Goal: Task Accomplishment & Management: Manage account settings

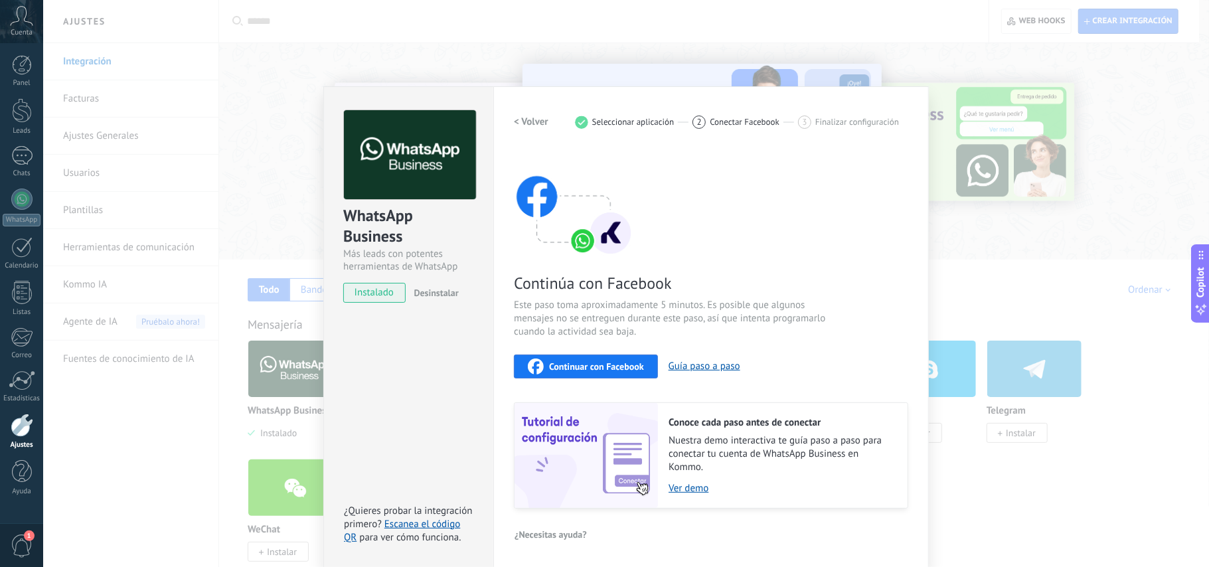
click at [600, 357] on button "Continuar con Facebook" at bounding box center [586, 367] width 144 height 24
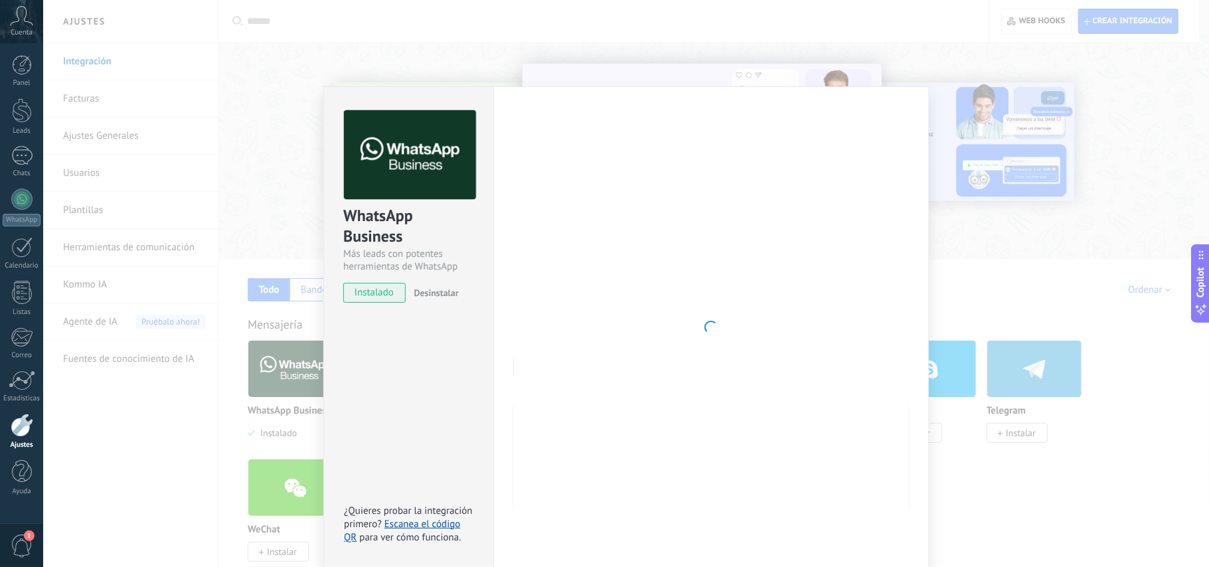
click at [285, 234] on div "WhatsApp Business Más leads con potentes herramientas de WhatsApp instalado Des…" at bounding box center [626, 283] width 1166 height 567
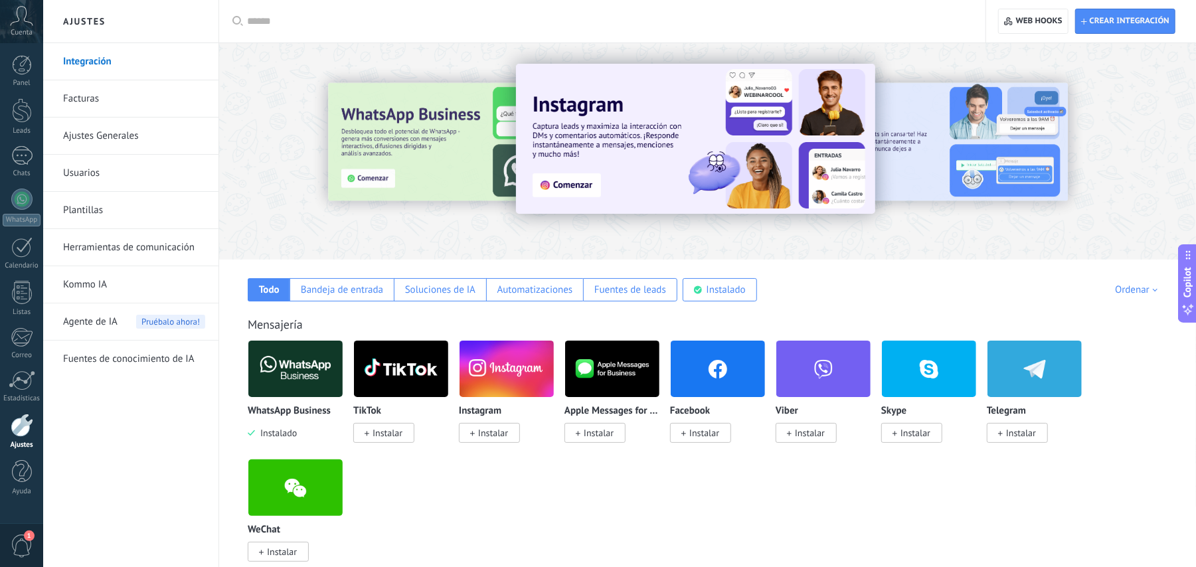
click at [284, 370] on img at bounding box center [295, 369] width 94 height 64
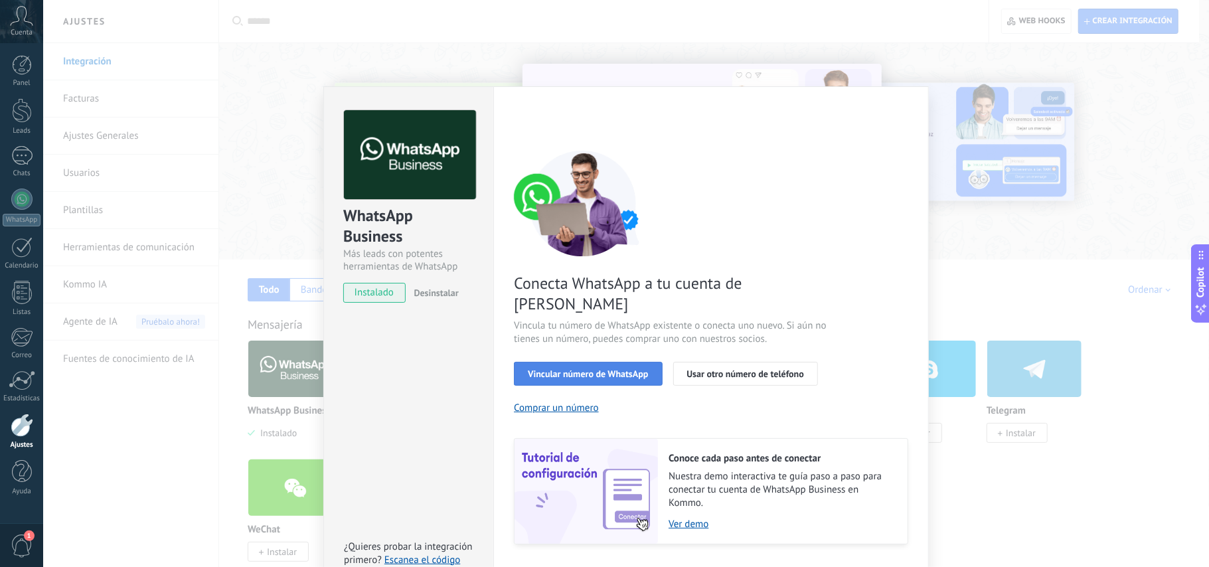
click at [608, 362] on button "Vincular número de WhatsApp" at bounding box center [588, 374] width 148 height 24
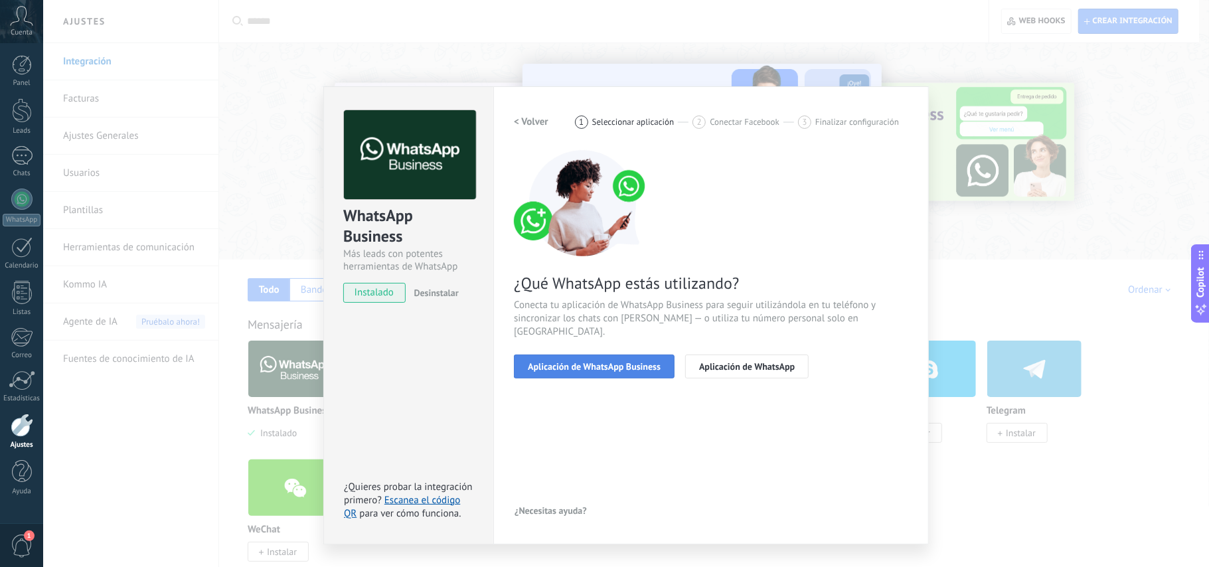
click at [574, 362] on span "Aplicación de WhatsApp Business" at bounding box center [594, 366] width 133 height 9
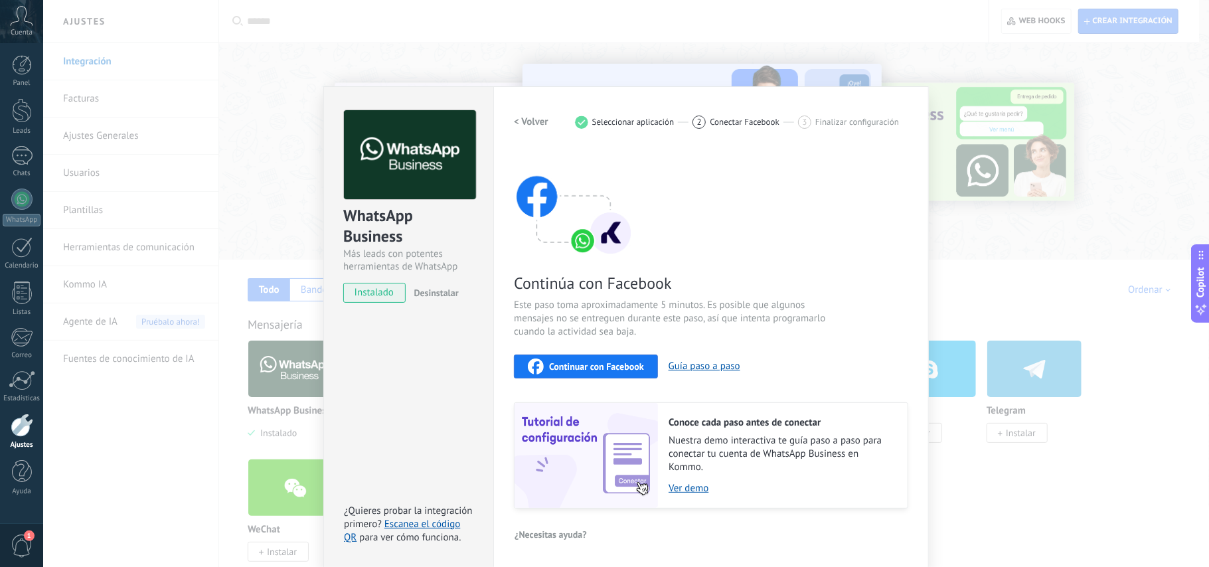
click at [574, 363] on span "Continuar con Facebook" at bounding box center [596, 366] width 95 height 9
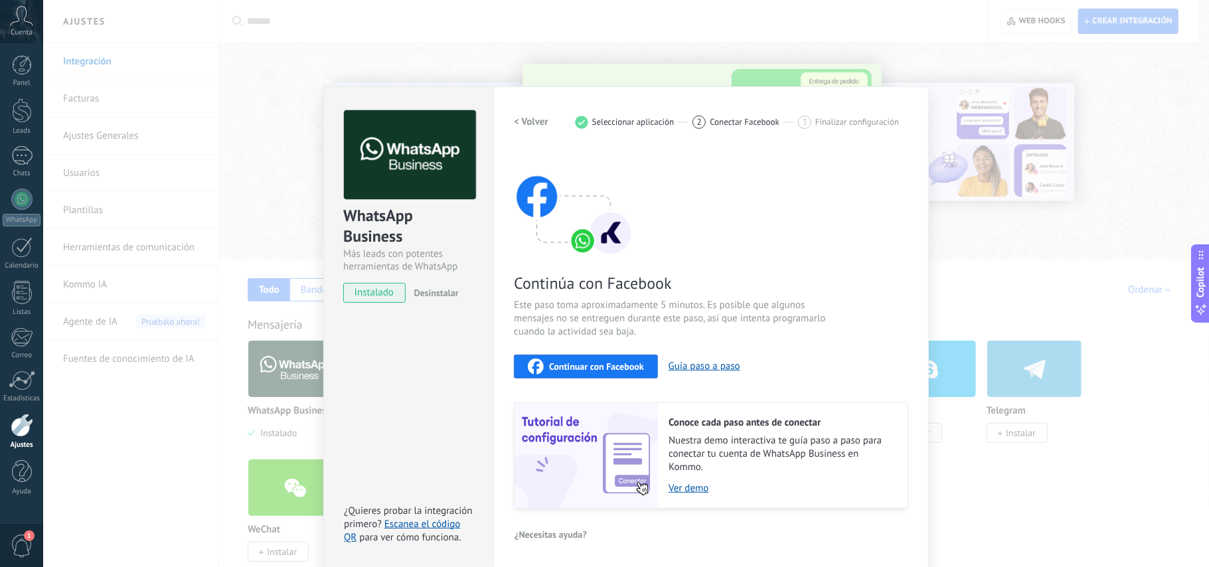
click at [963, 346] on div "WhatsApp Business Más leads con potentes herramientas de WhatsApp instalado Des…" at bounding box center [626, 283] width 1166 height 567
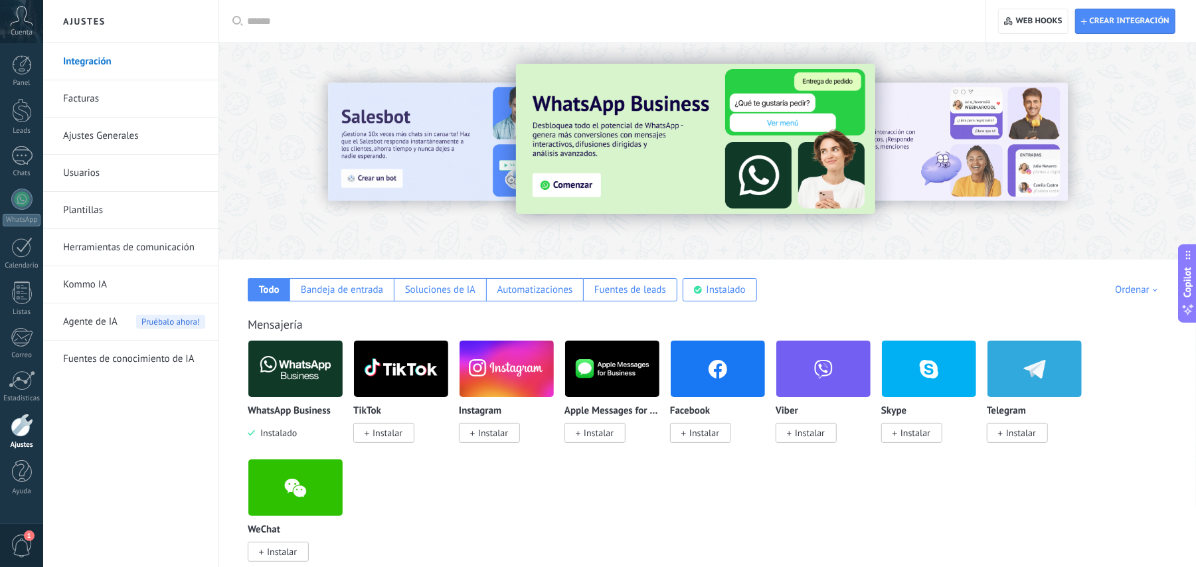
click at [320, 397] on img at bounding box center [295, 369] width 94 height 64
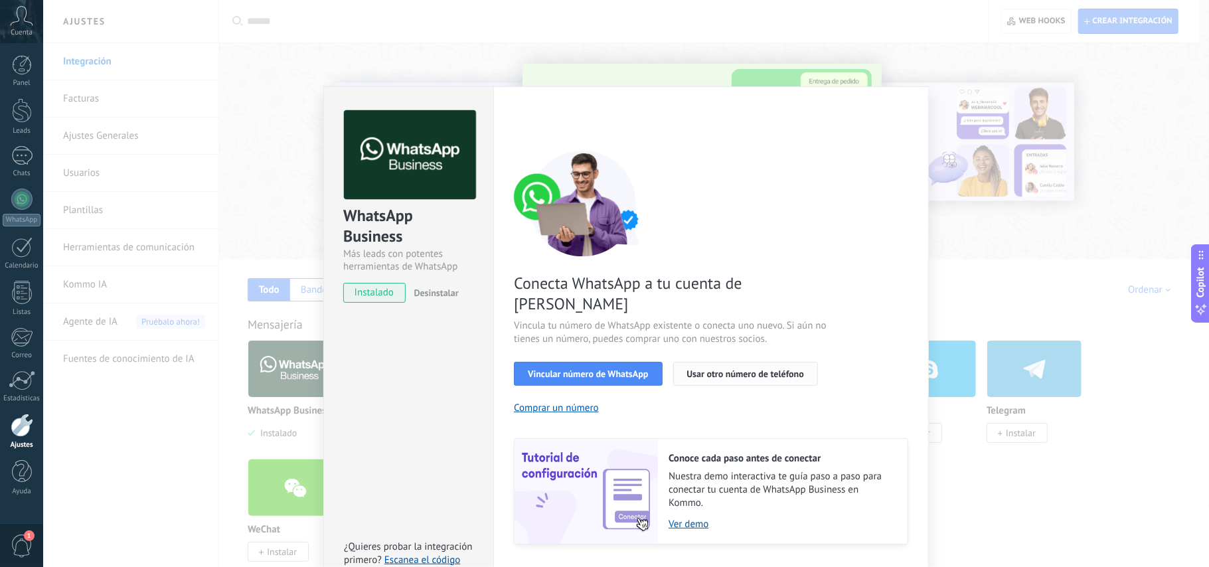
click at [718, 369] on span "Usar otro número de teléfono" at bounding box center [745, 373] width 117 height 9
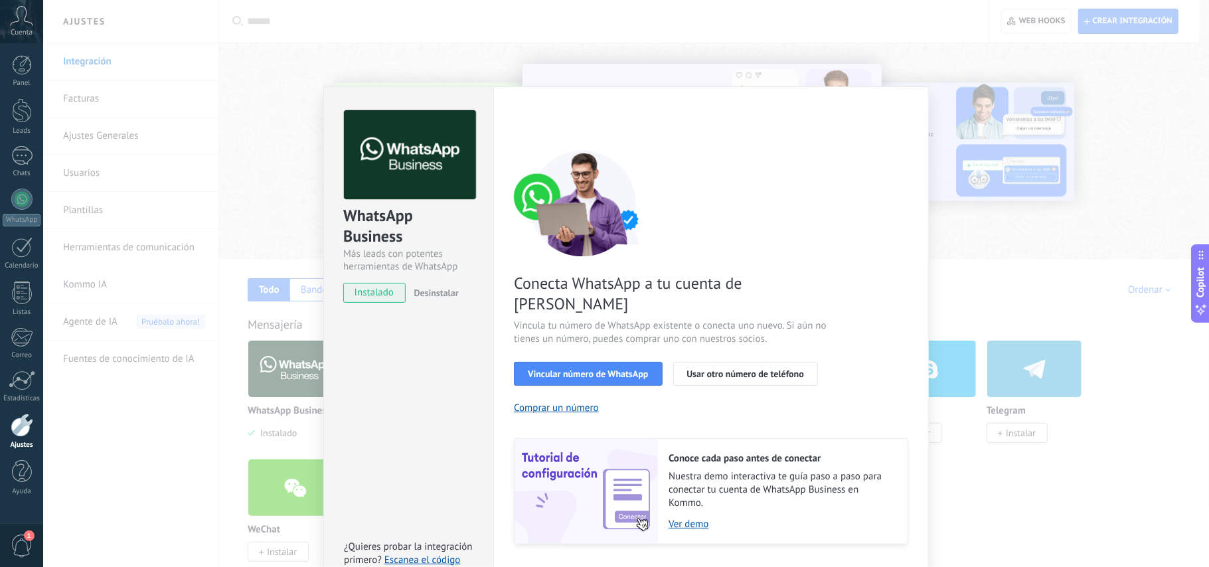
click at [962, 327] on div "WhatsApp Business Más leads con potentes herramientas de WhatsApp instalado Des…" at bounding box center [626, 283] width 1166 height 567
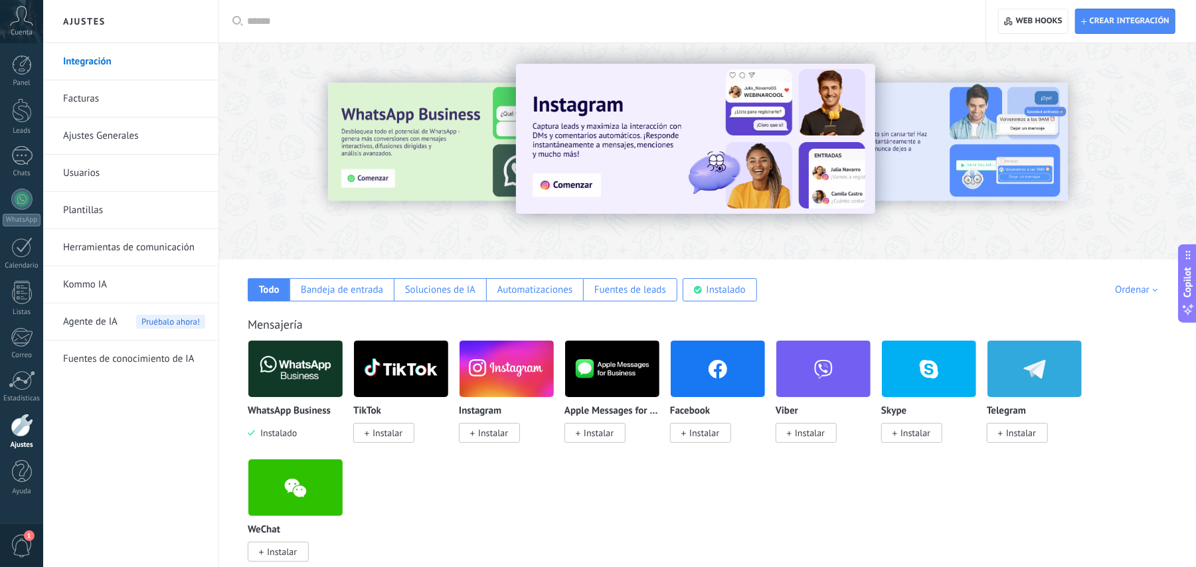
click at [299, 375] on img at bounding box center [295, 369] width 94 height 64
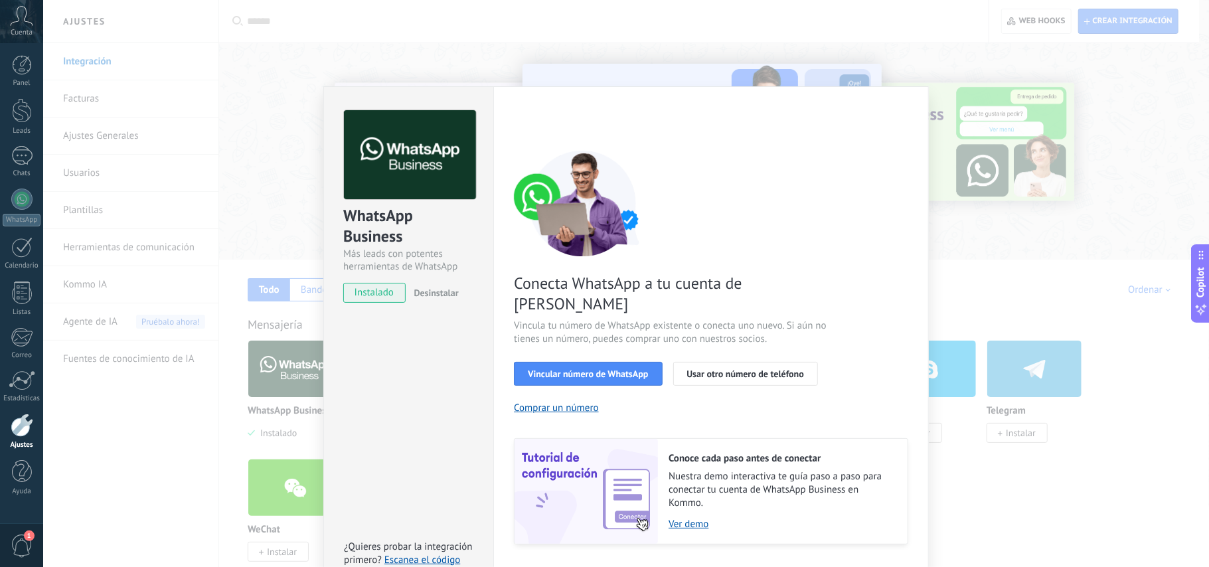
drag, startPoint x: 1015, startPoint y: 346, endPoint x: 997, endPoint y: 211, distance: 136.7
click at [997, 211] on div "WhatsApp Business Más leads con potentes herramientas de WhatsApp instalado Des…" at bounding box center [626, 283] width 1166 height 567
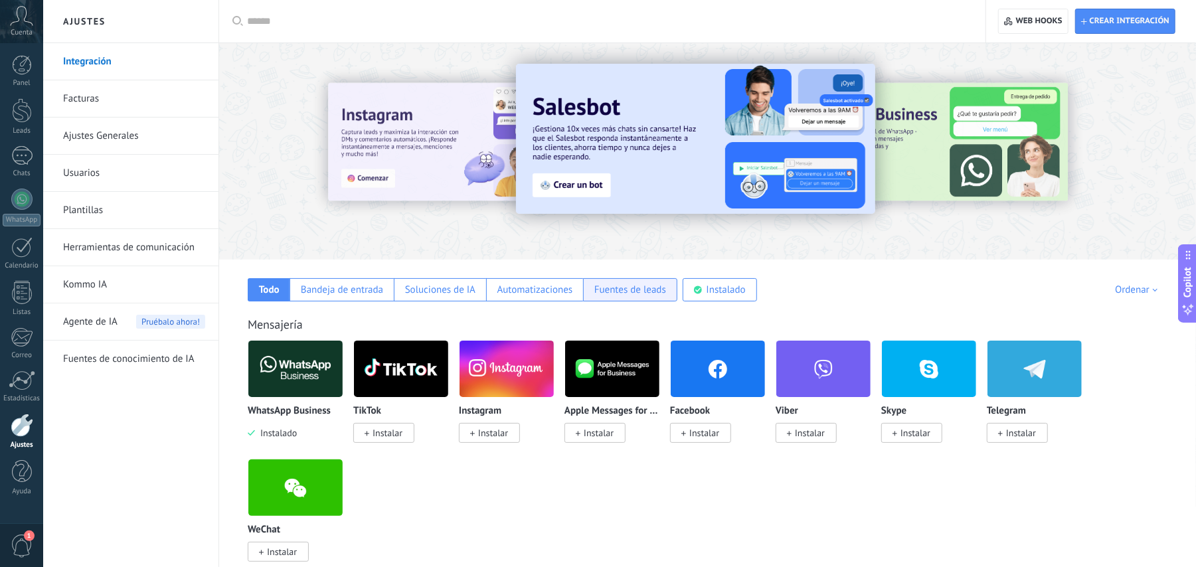
click at [632, 290] on div "Fuentes de leads" at bounding box center [630, 290] width 72 height 13
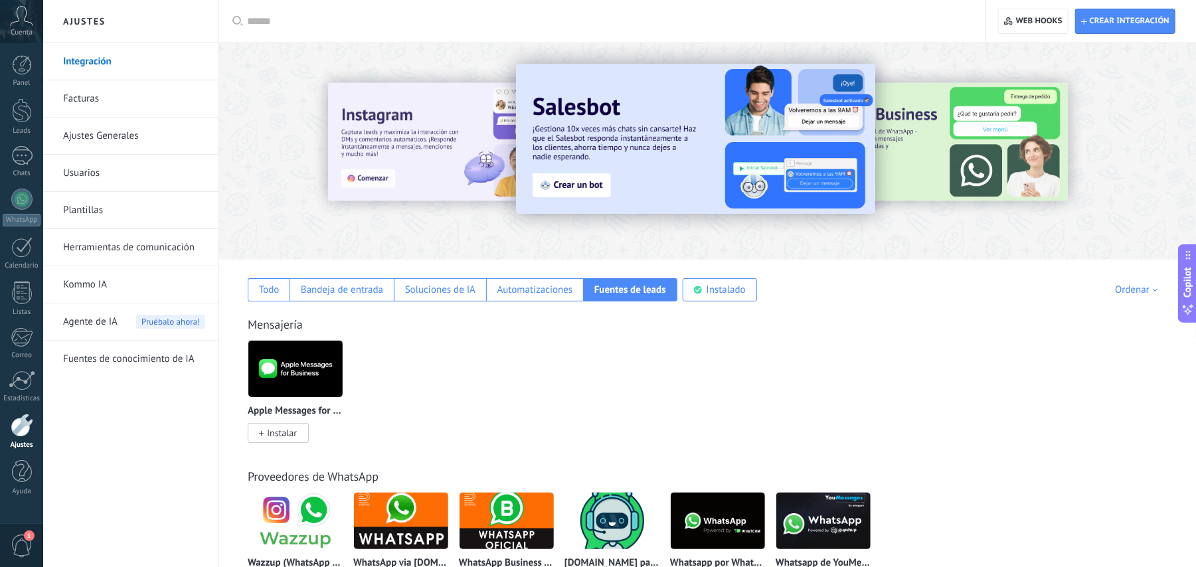
click at [327, 376] on img at bounding box center [295, 369] width 94 height 64
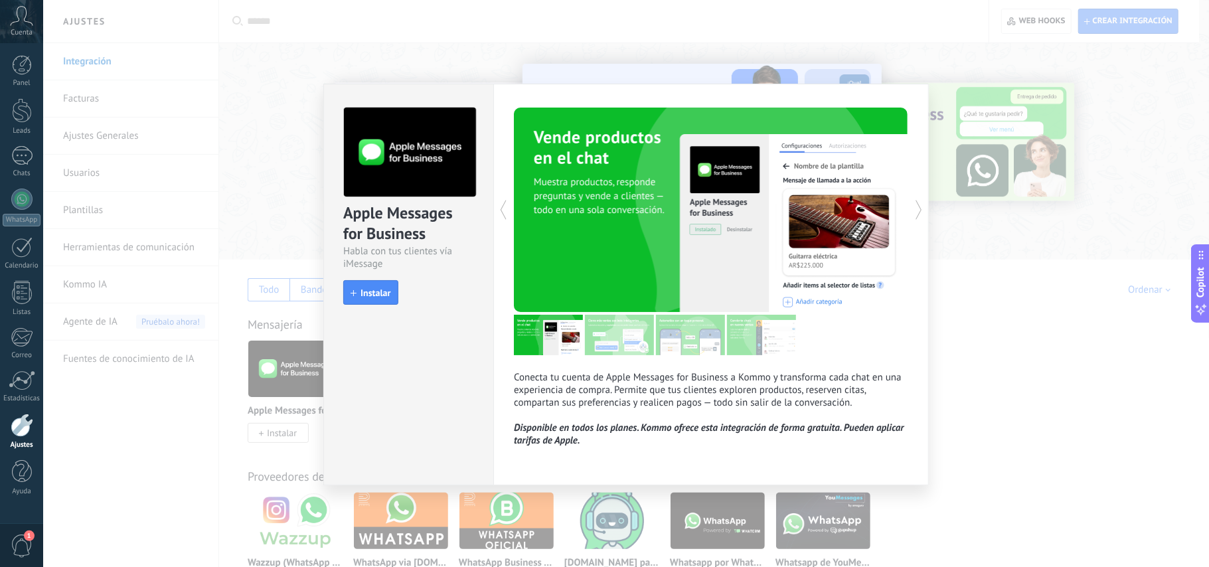
click at [997, 122] on div "Apple Messages for Business Habla con tus clientes vía iMessage install Instala…" at bounding box center [626, 283] width 1166 height 567
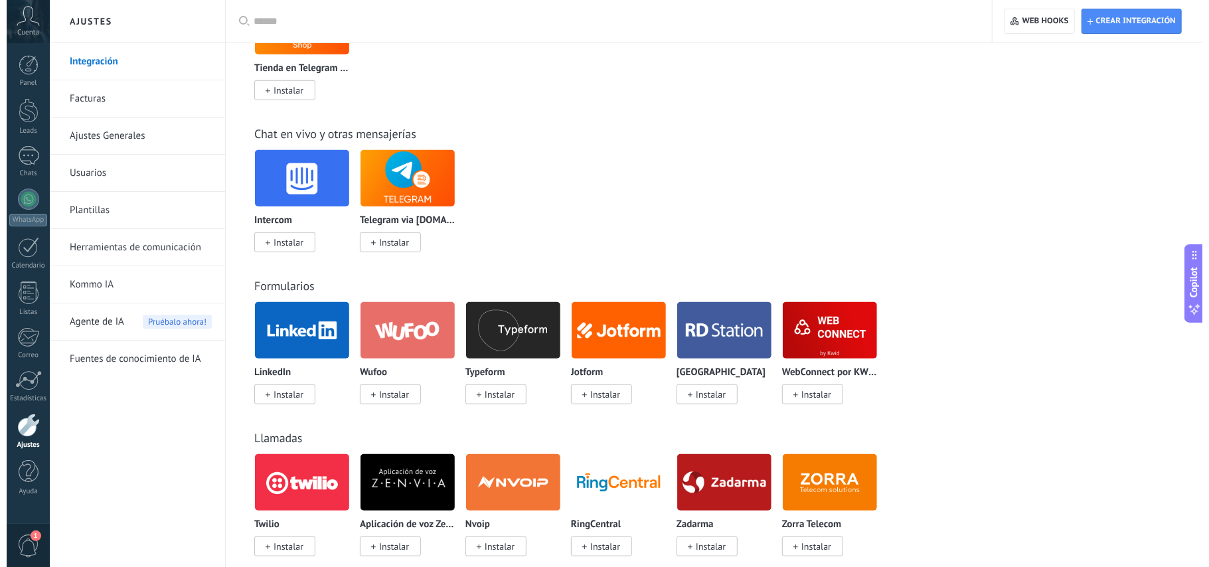
scroll to position [980, 0]
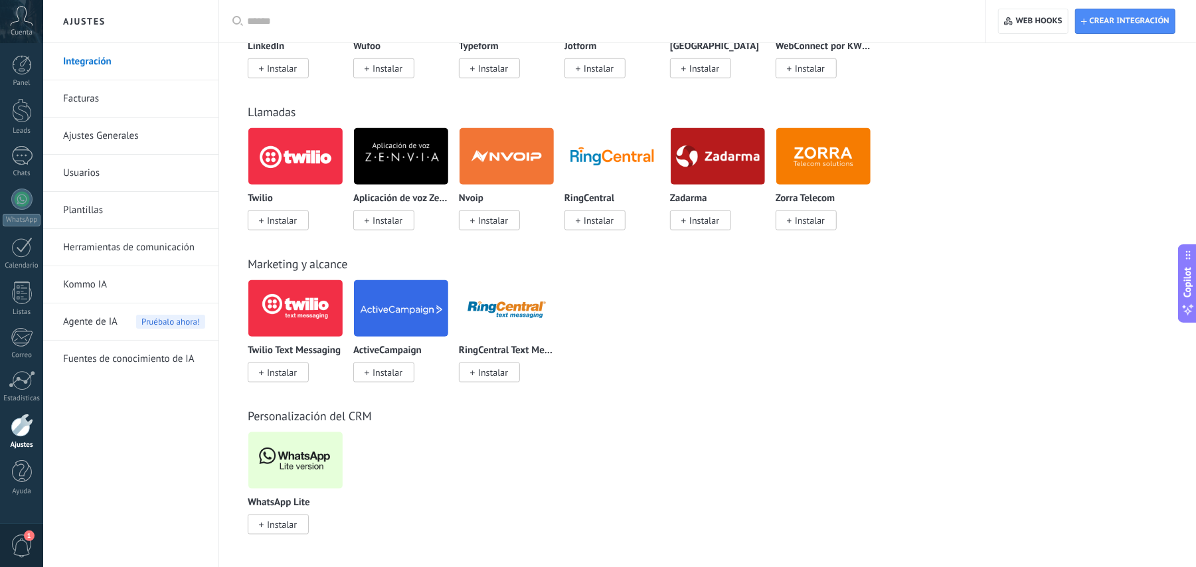
click at [270, 450] on img at bounding box center [295, 460] width 94 height 64
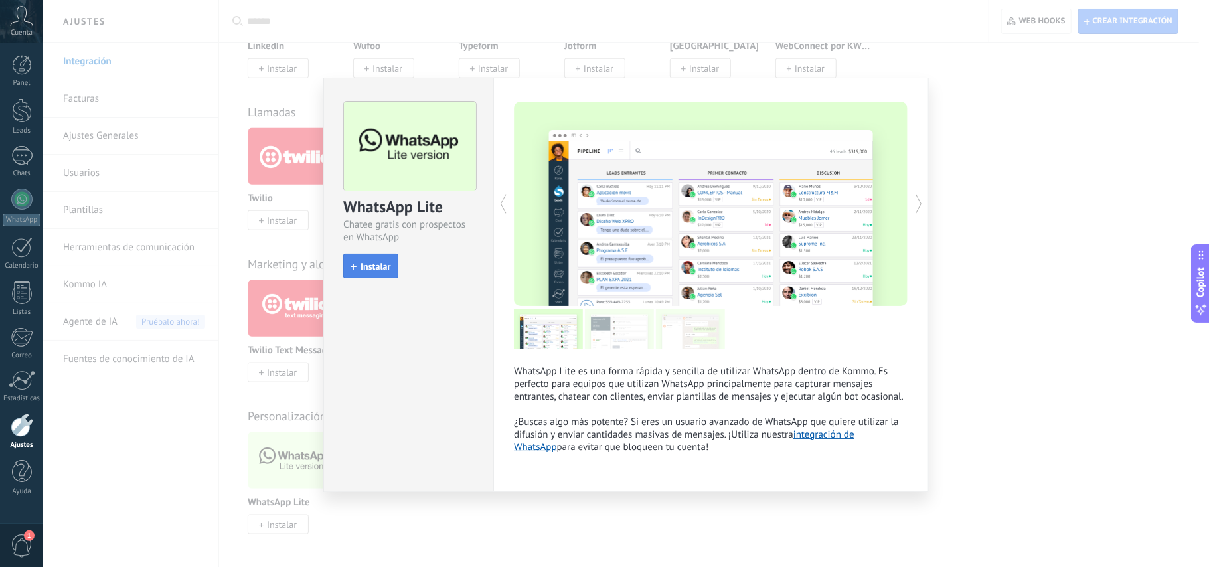
click at [375, 262] on span "Instalar" at bounding box center [376, 266] width 30 height 9
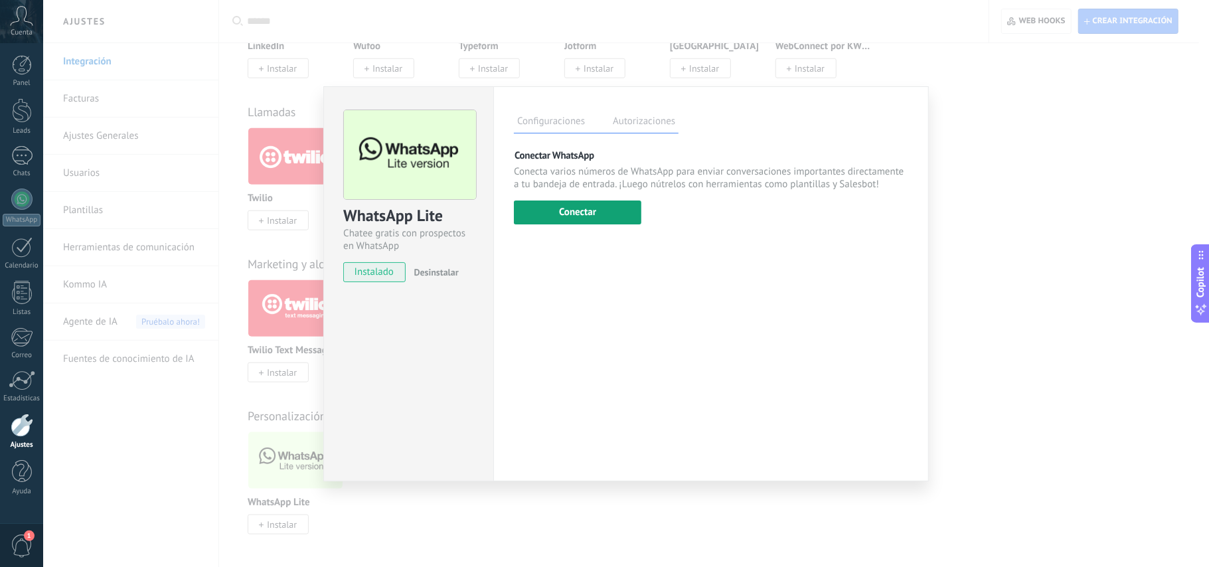
click at [575, 209] on button "Conectar" at bounding box center [578, 213] width 128 height 24
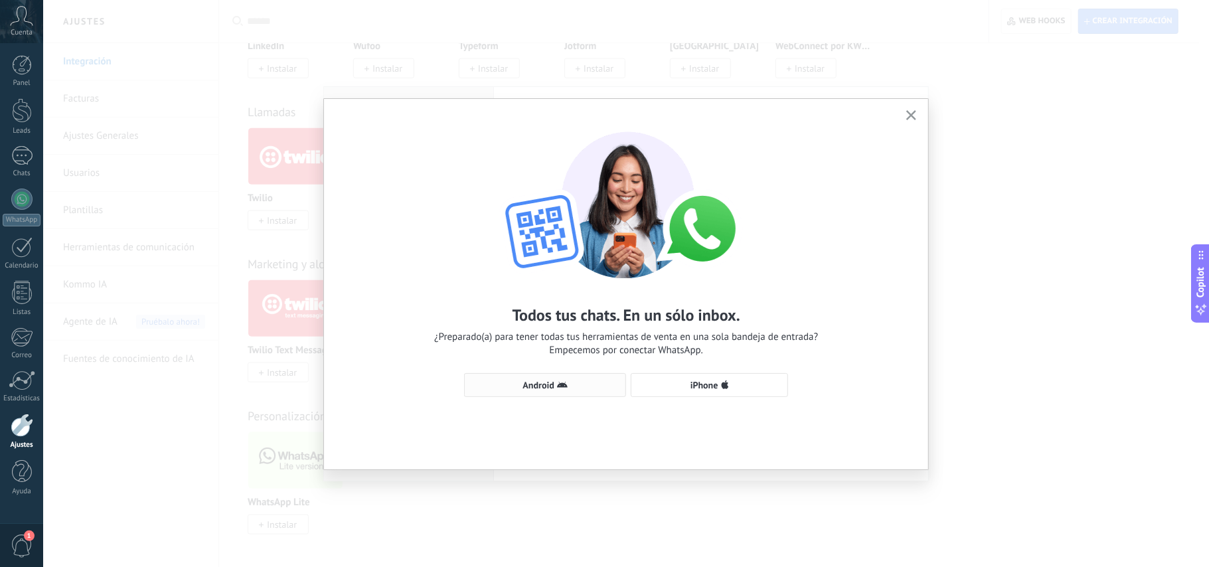
click at [596, 386] on span "Android" at bounding box center [545, 385] width 147 height 11
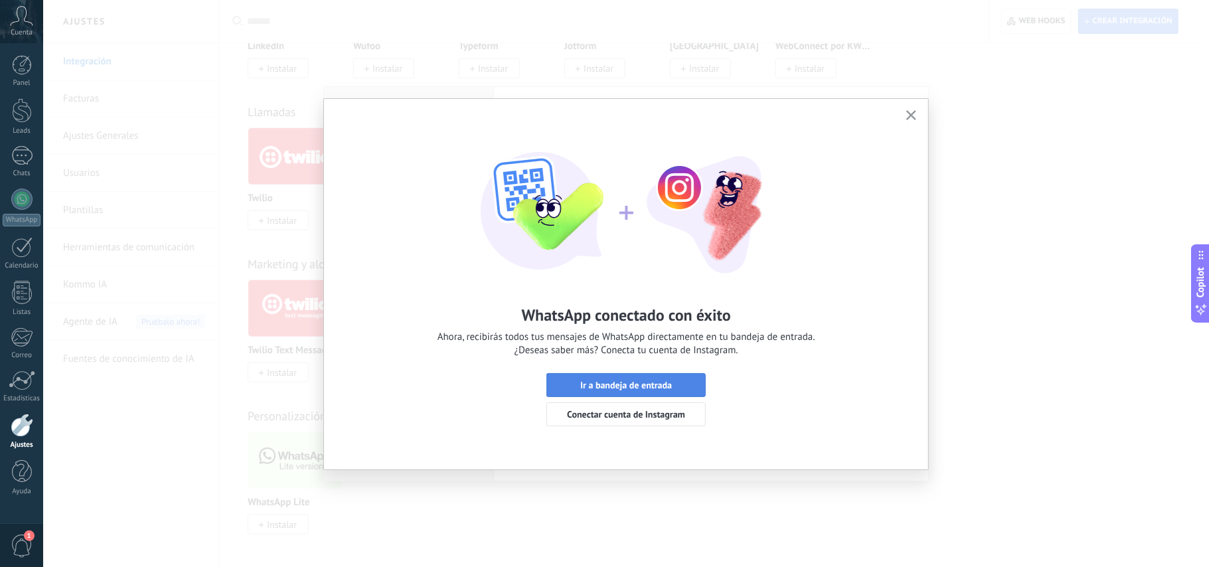
click at [638, 381] on span "Ir a bandeja de entrada" at bounding box center [626, 385] width 92 height 9
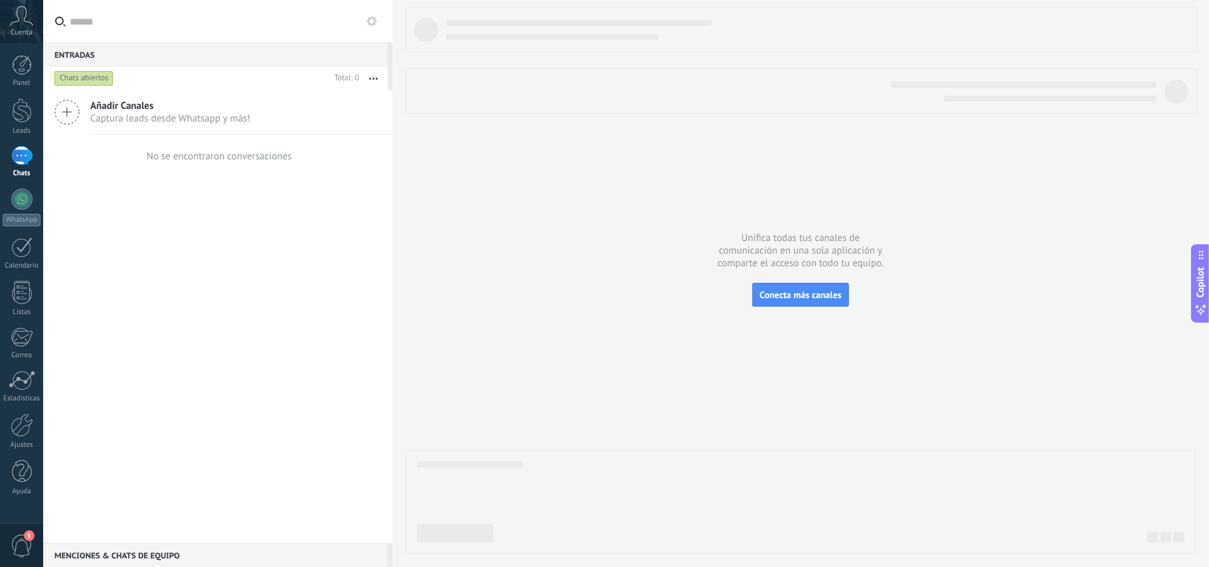
click at [22, 152] on div at bounding box center [21, 155] width 21 height 19
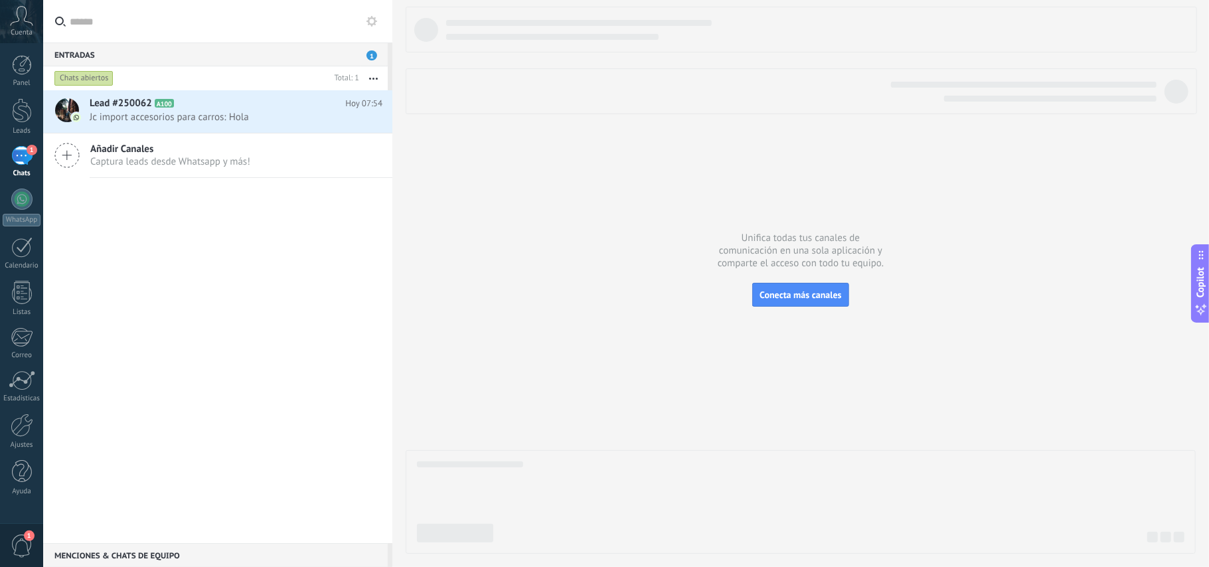
click at [25, 155] on div "1" at bounding box center [21, 155] width 21 height 19
click at [25, 118] on div at bounding box center [22, 110] width 20 height 25
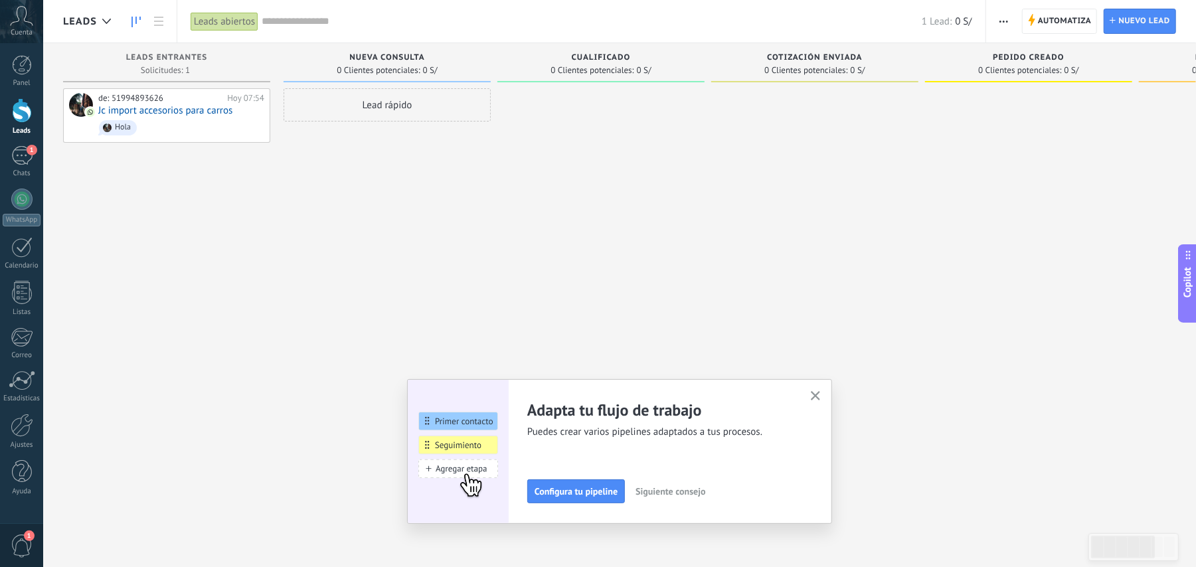
click at [819, 394] on icon "button" at bounding box center [816, 396] width 10 height 10
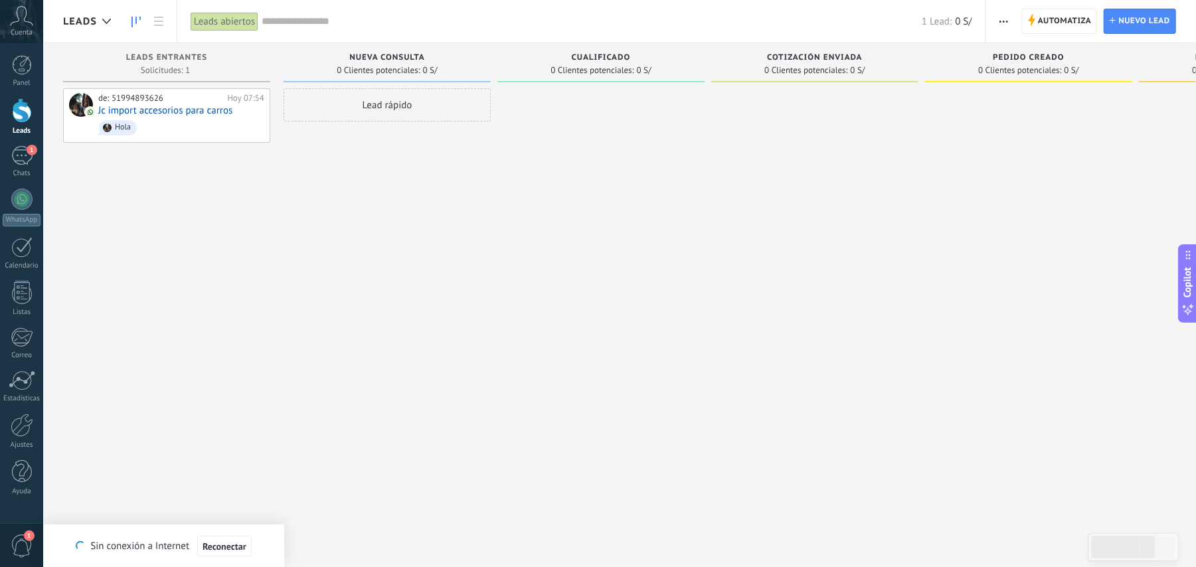
click at [27, 145] on div "Panel Leads 1 Chats WhatsApp Clientes" at bounding box center [21, 282] width 43 height 454
click at [11, 161] on div "1" at bounding box center [21, 155] width 21 height 19
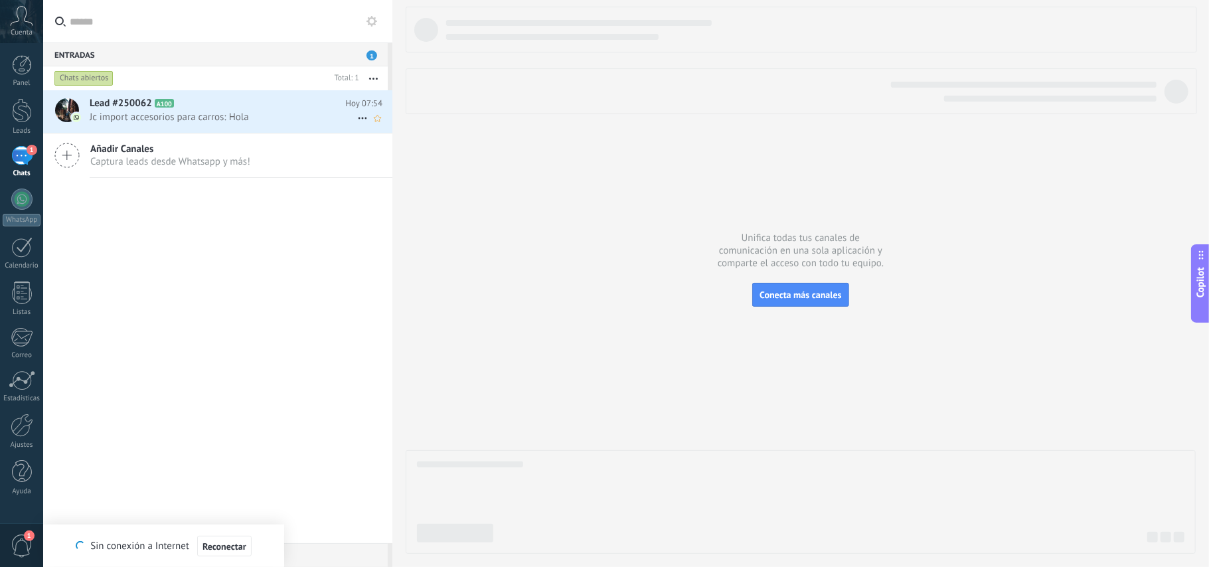
click at [250, 109] on div "Lead #250062 A100 Hoy 07:54 Jc import accesorios para carros: Hola Añadir Canal…" at bounding box center [217, 316] width 349 height 453
click at [221, 112] on span "Jc import accesorios para carros: Hola" at bounding box center [224, 117] width 268 height 13
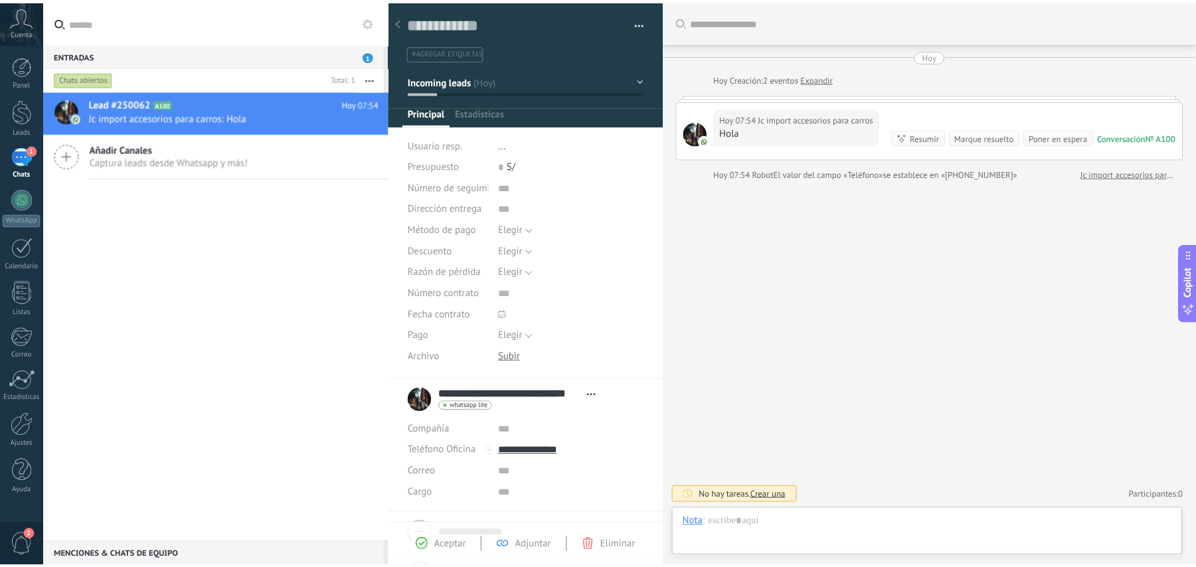
scroll to position [19, 0]
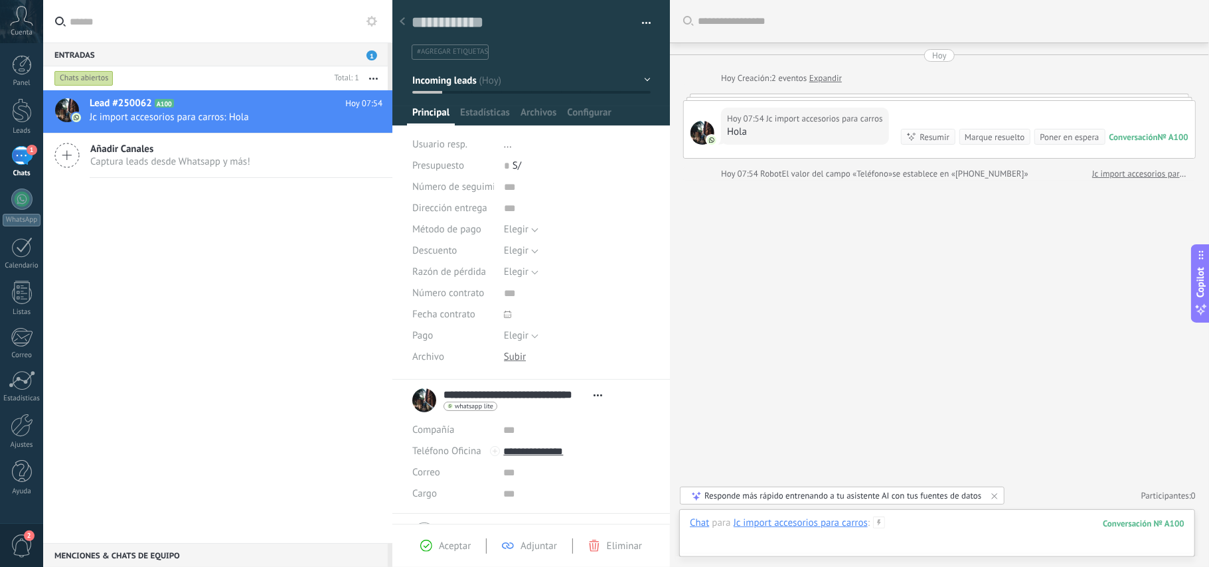
click at [924, 526] on div at bounding box center [937, 537] width 495 height 40
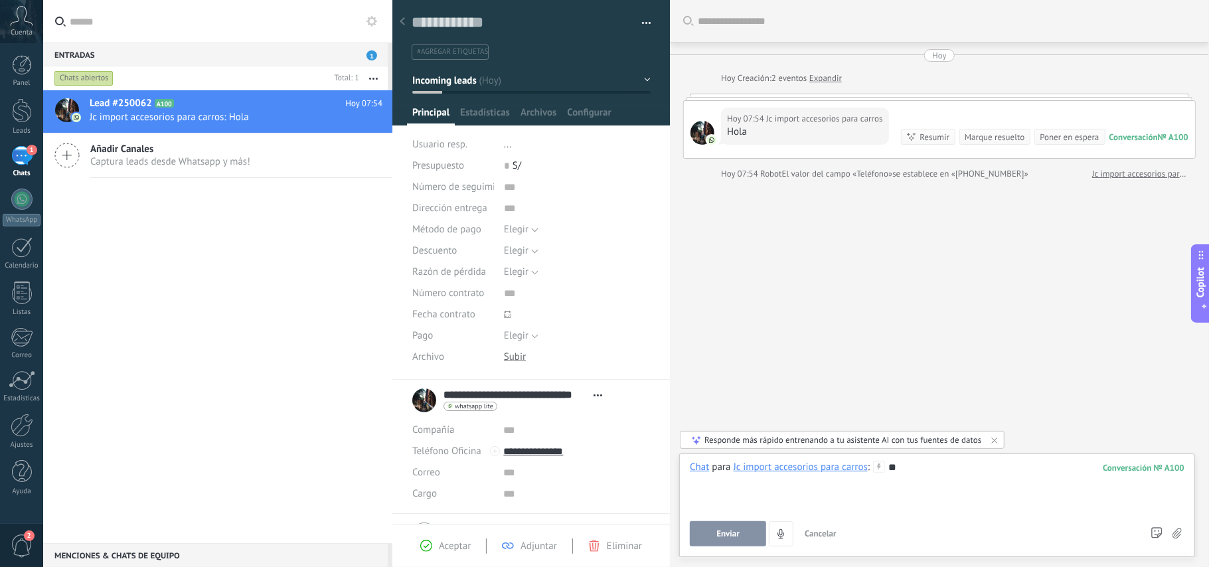
click at [705, 530] on button "Enviar" at bounding box center [728, 533] width 76 height 25
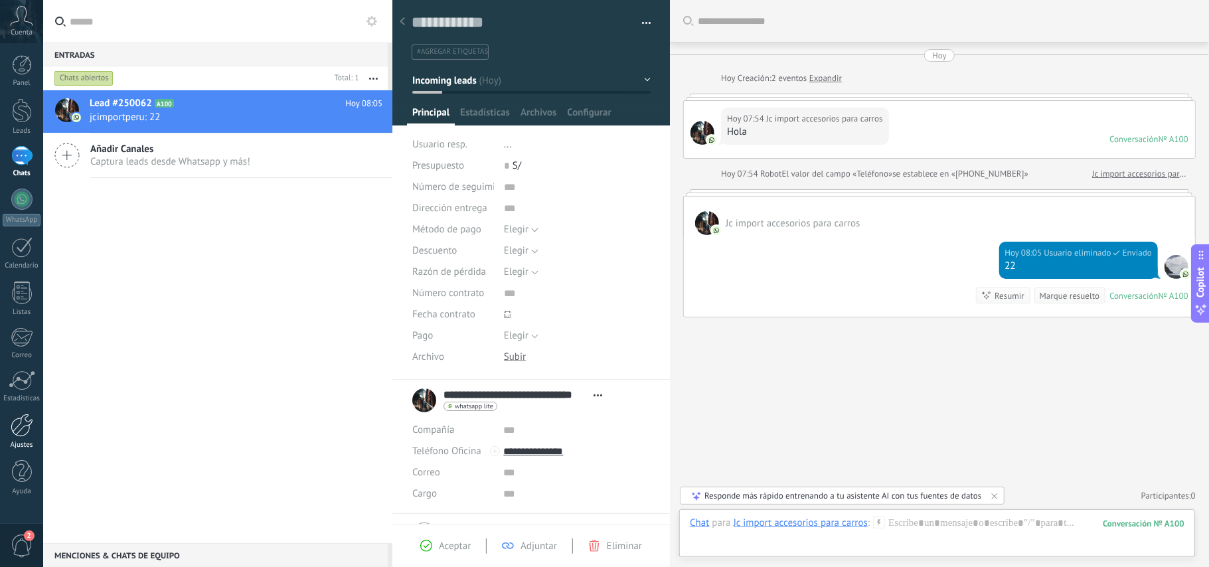
click at [17, 440] on link "Ajustes" at bounding box center [21, 432] width 43 height 36
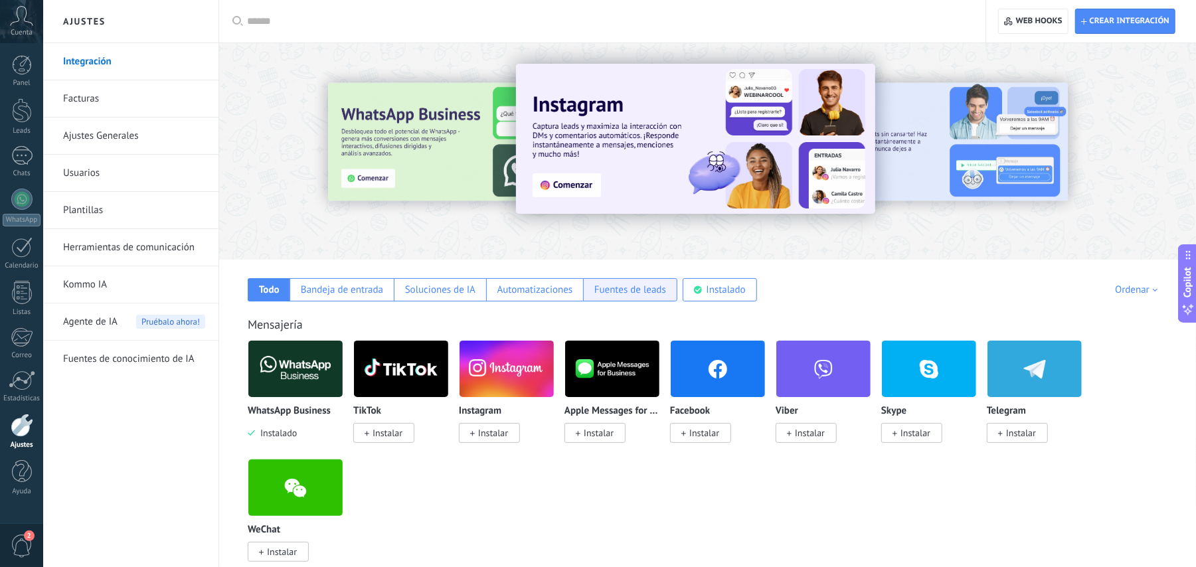
click at [641, 295] on div "Fuentes de leads" at bounding box center [630, 290] width 72 height 13
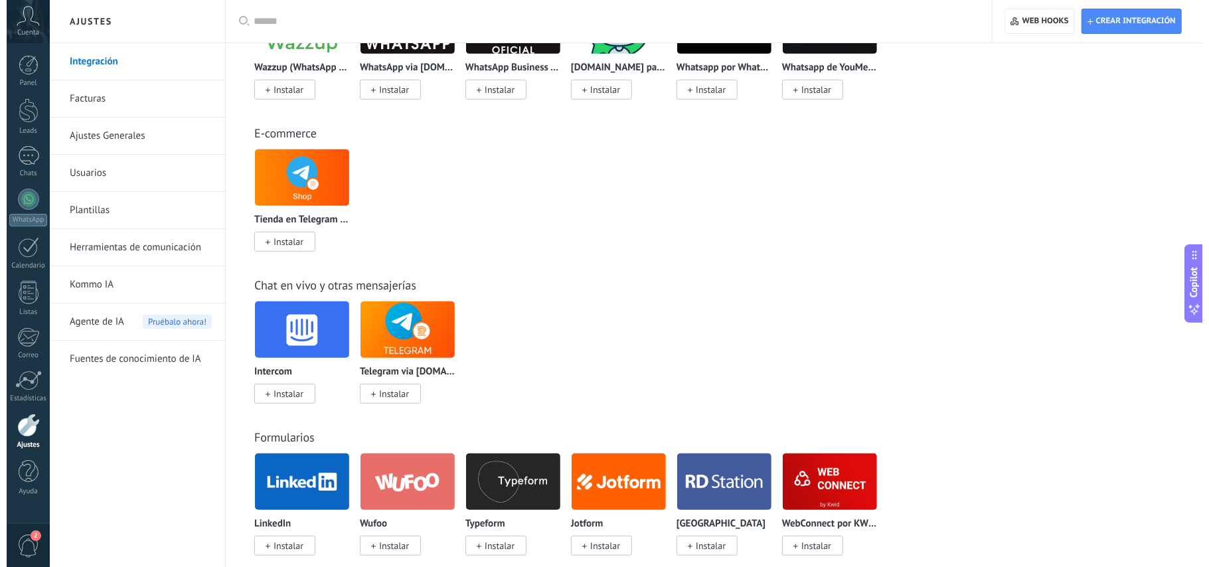
scroll to position [980, 0]
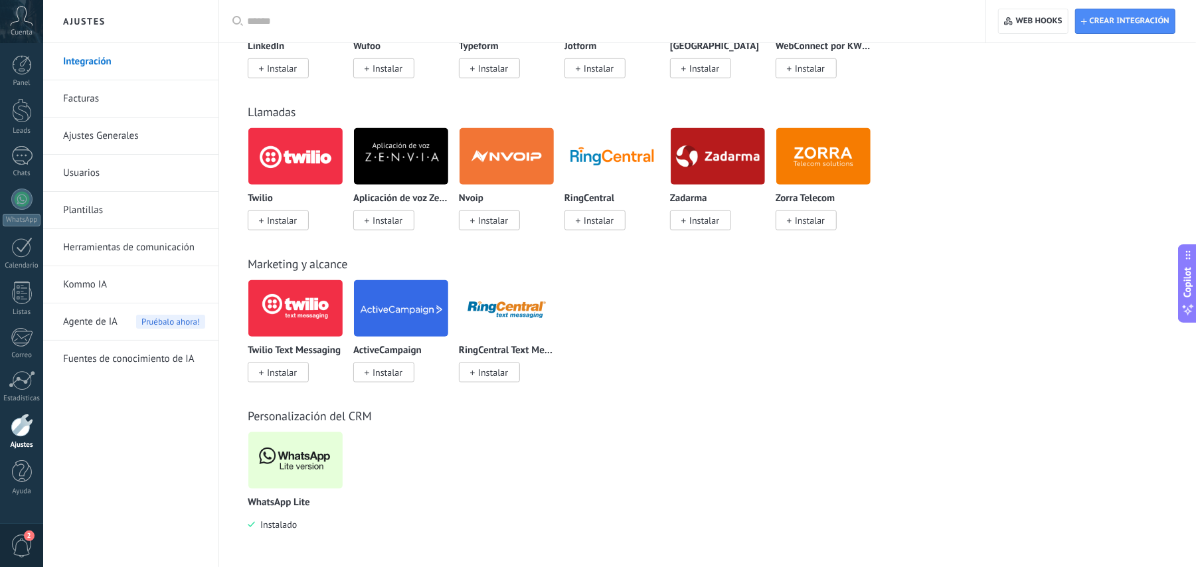
click at [288, 462] on img at bounding box center [295, 460] width 94 height 64
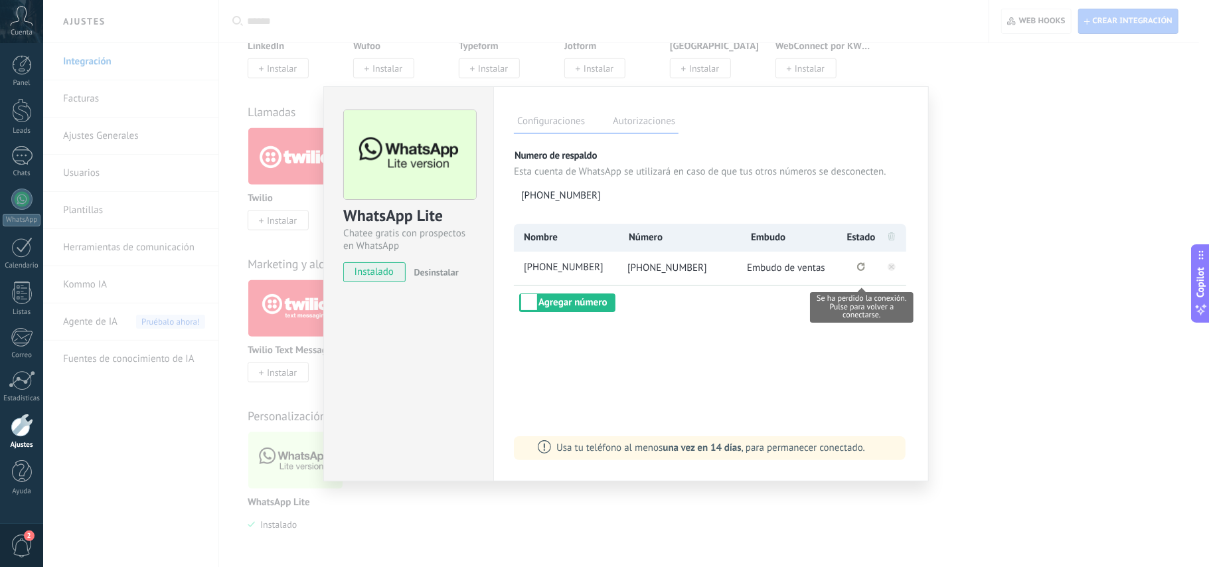
click at [863, 270] on icon "Se ha perdido la conexión. Pulse para volver a conectarse." at bounding box center [861, 266] width 8 height 9
click at [863, 270] on span "Conexión pendiente" at bounding box center [862, 269] width 17 height 17
click at [862, 268] on circle "Se ha perdido la conexión. Para restablecerla, remuevalo y vuelva a conectarlo." at bounding box center [861, 267] width 8 height 8
click at [893, 271] on rect at bounding box center [892, 267] width 8 height 8
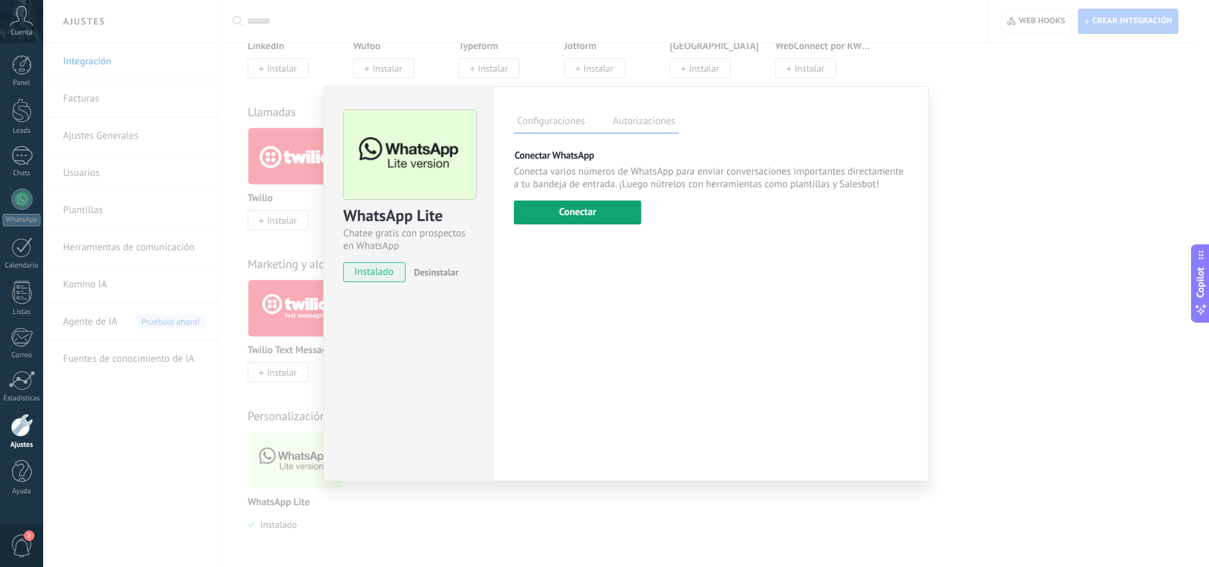
click at [622, 208] on button "Conectar" at bounding box center [578, 213] width 128 height 24
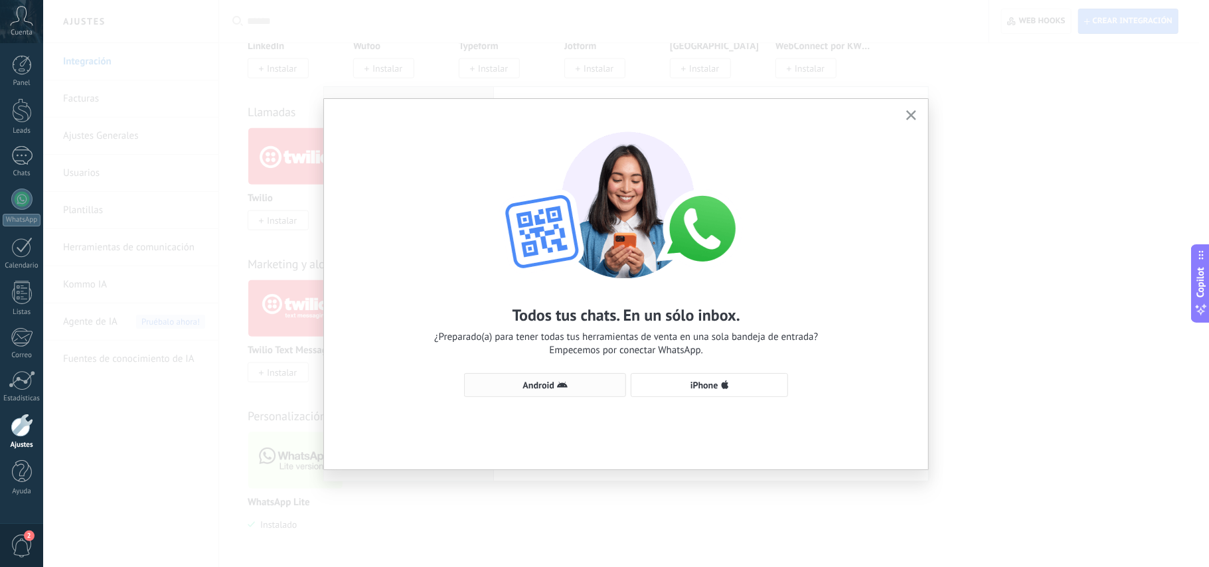
click at [551, 381] on span "Android" at bounding box center [538, 385] width 31 height 9
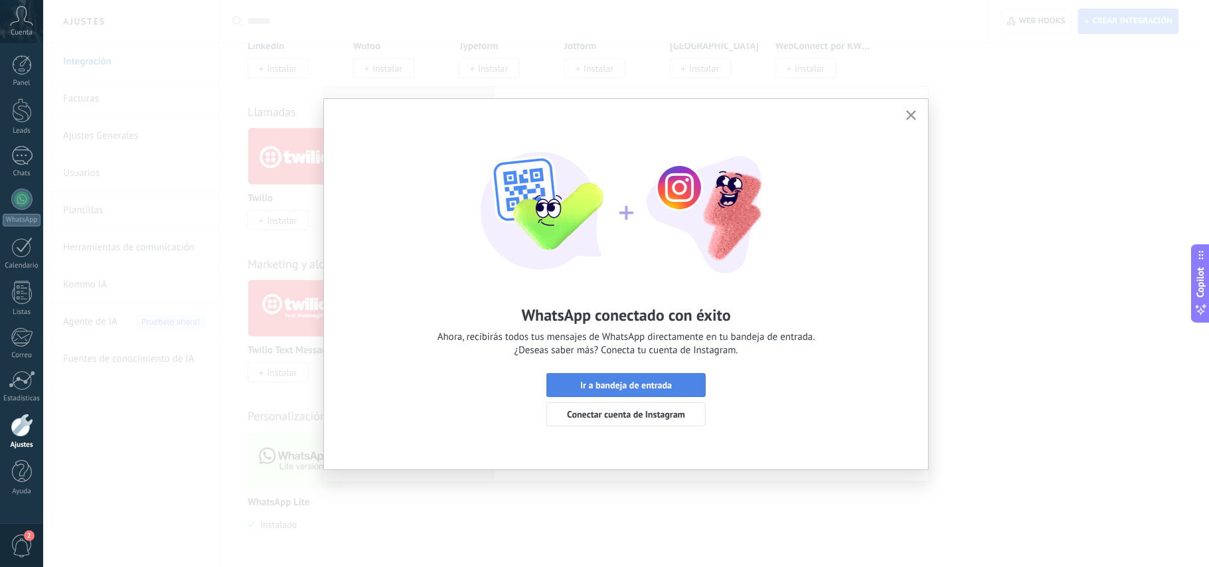
click at [614, 381] on span "Ir a bandeja de entrada" at bounding box center [626, 385] width 92 height 9
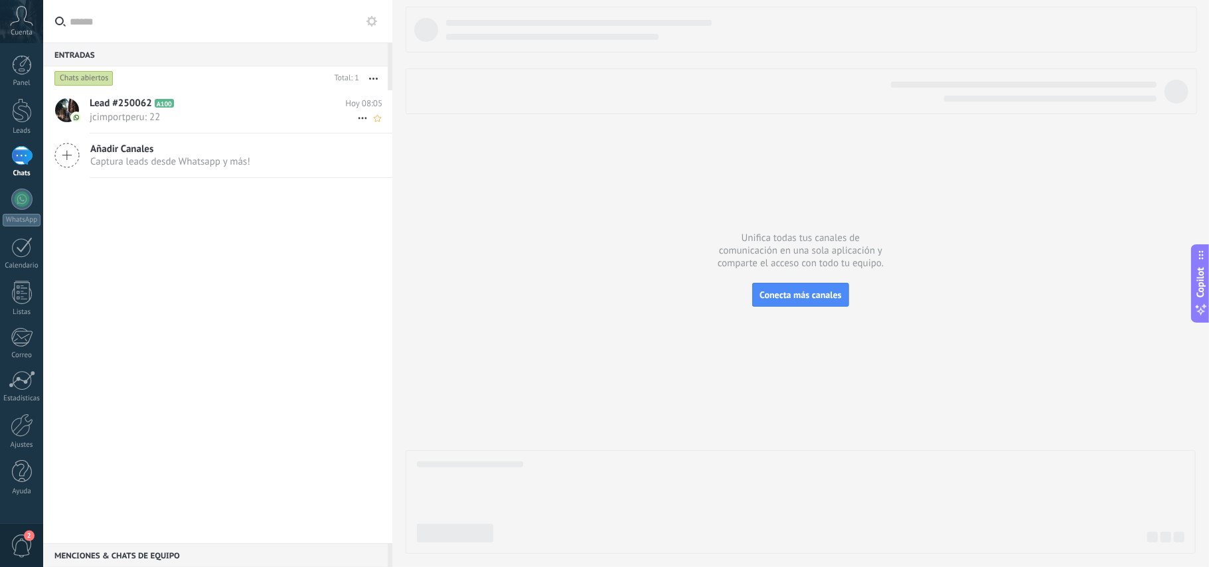
click at [280, 117] on span "jcimportperu: 22" at bounding box center [224, 117] width 268 height 13
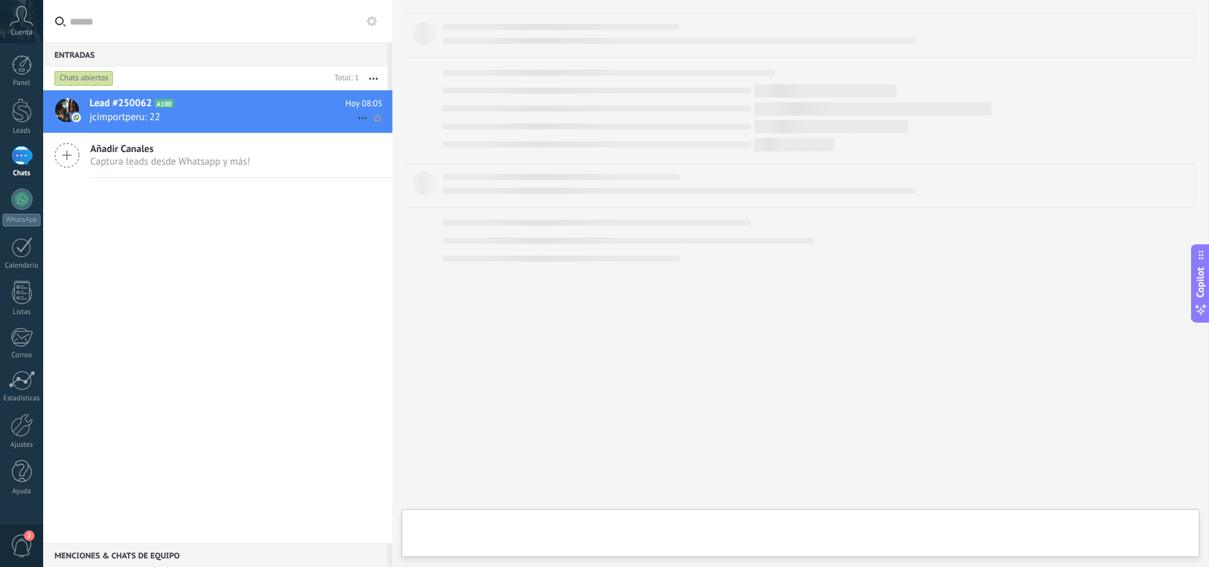
type textarea "**********"
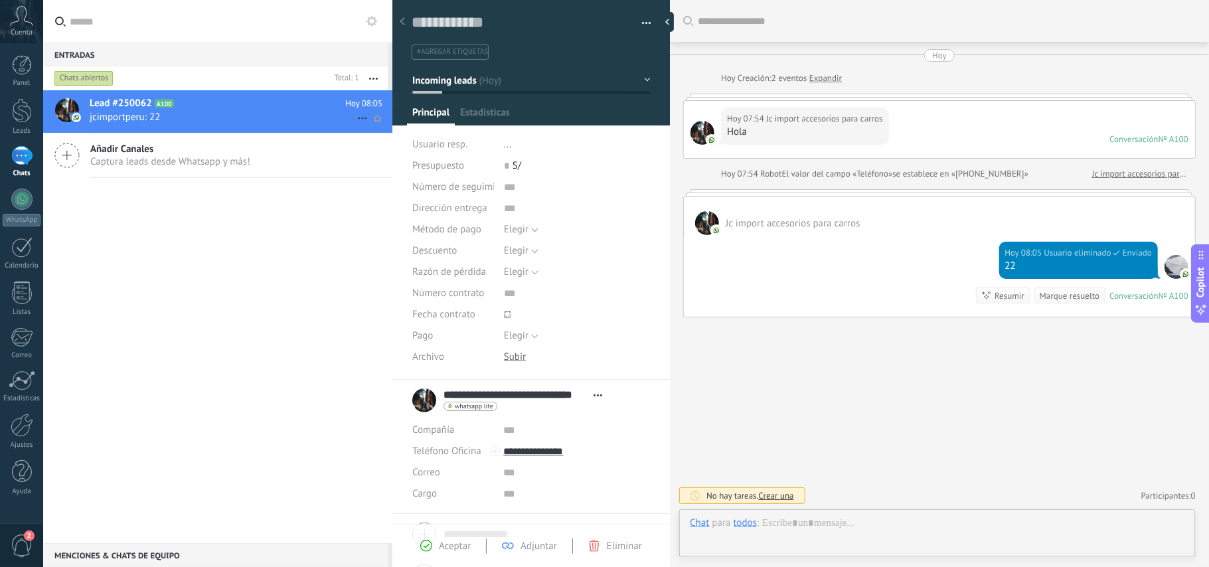
scroll to position [19, 0]
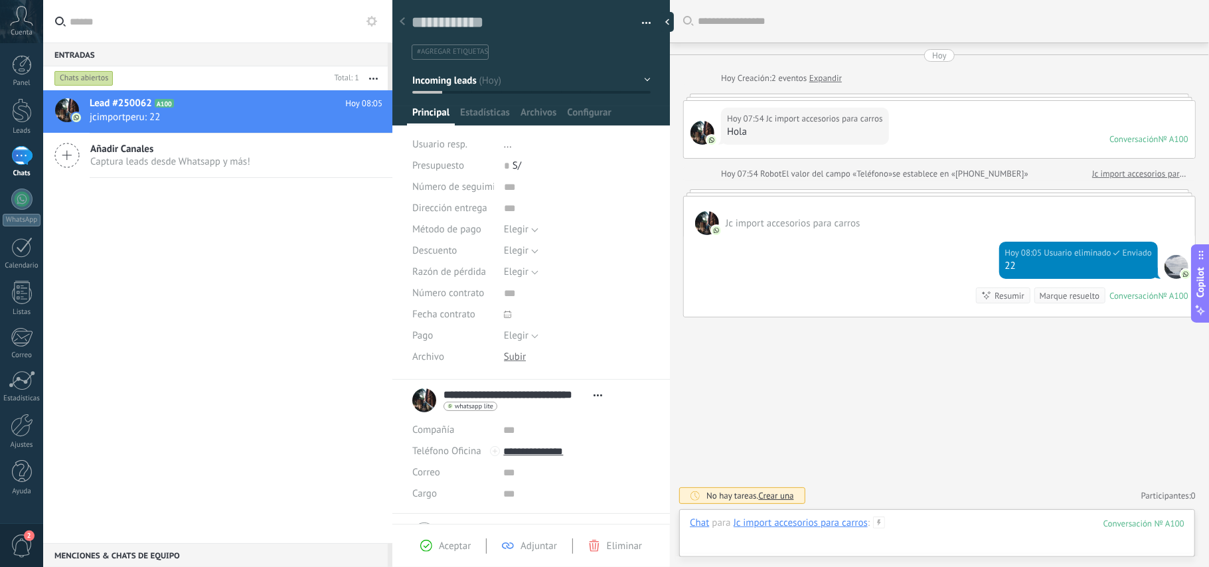
click at [972, 535] on div at bounding box center [937, 537] width 495 height 40
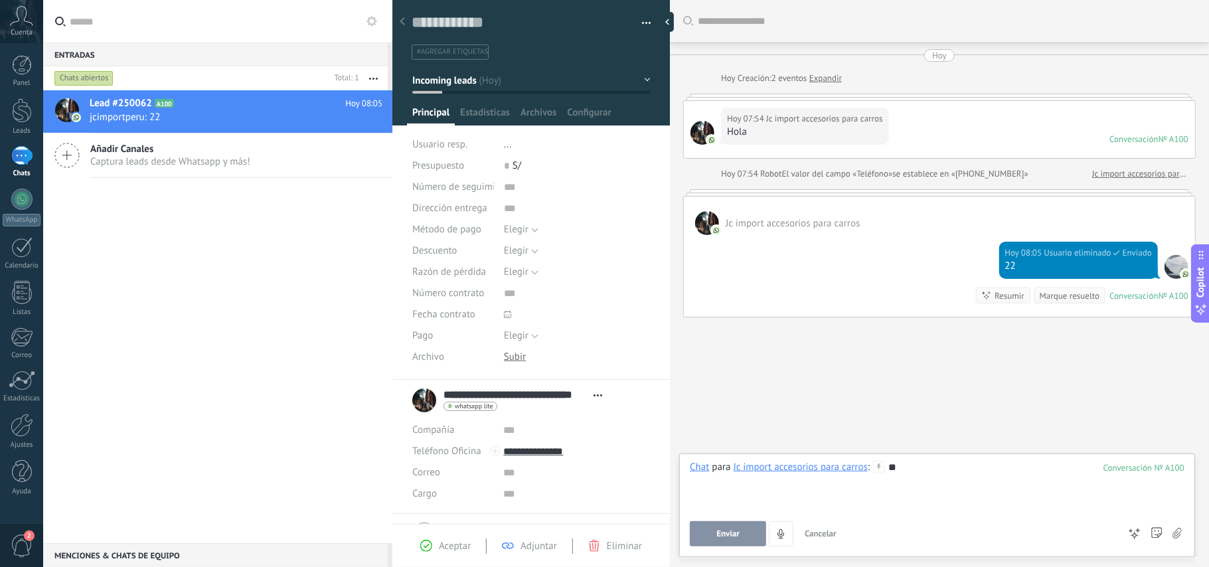
click at [738, 530] on span "Enviar" at bounding box center [728, 533] width 23 height 9
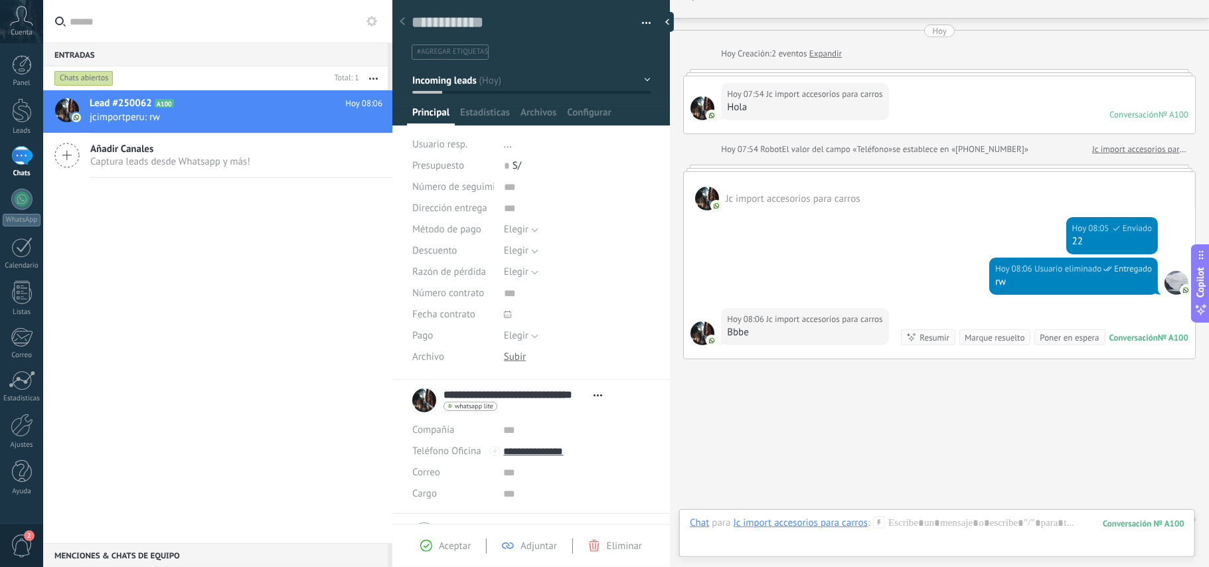
scroll to position [50, 0]
